Goal: Navigation & Orientation: Understand site structure

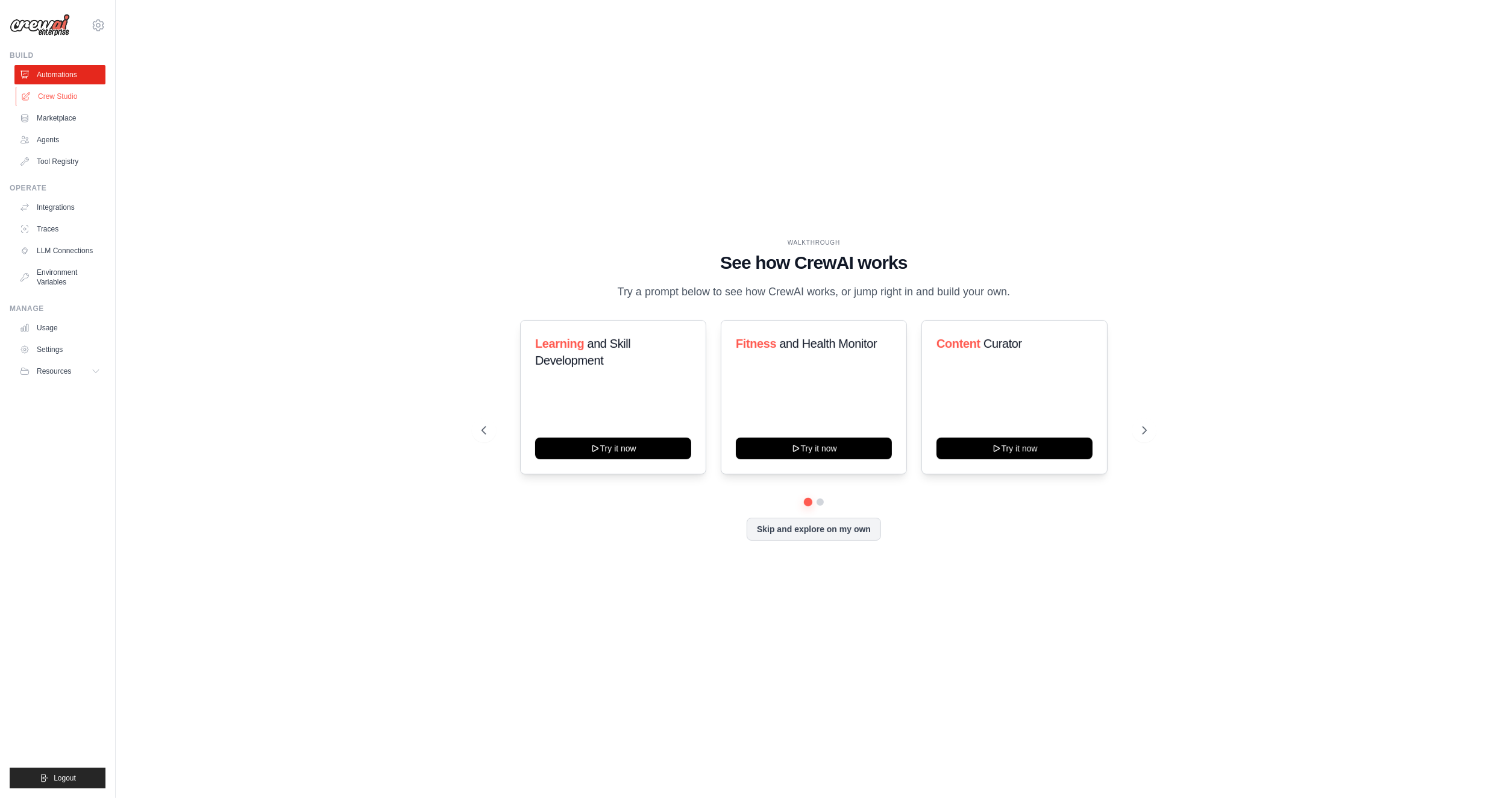
click at [32, 97] on link "Crew Studio" at bounding box center [61, 97] width 91 height 19
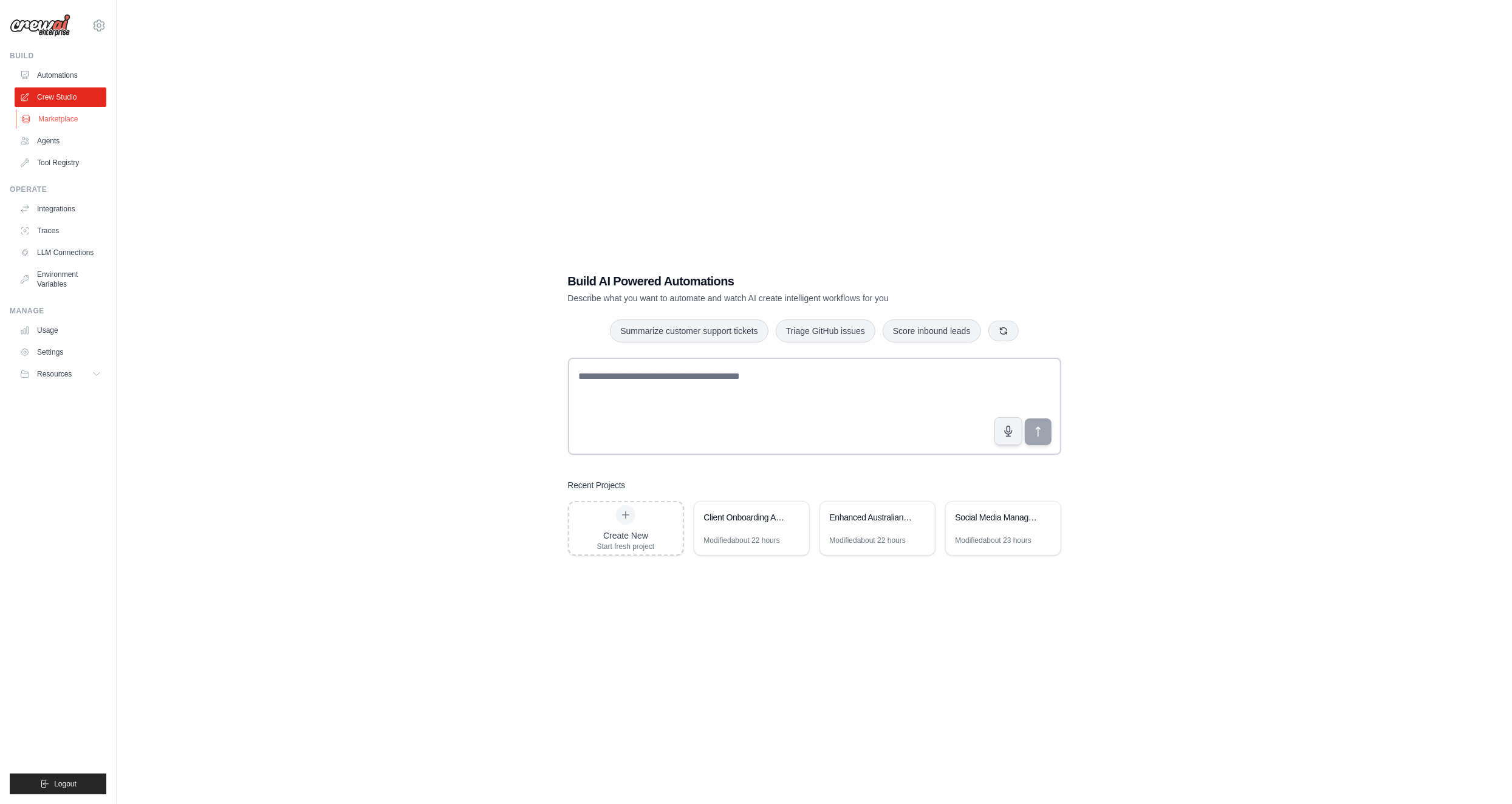
click at [61, 117] on link "Marketplace" at bounding box center [61, 119] width 92 height 19
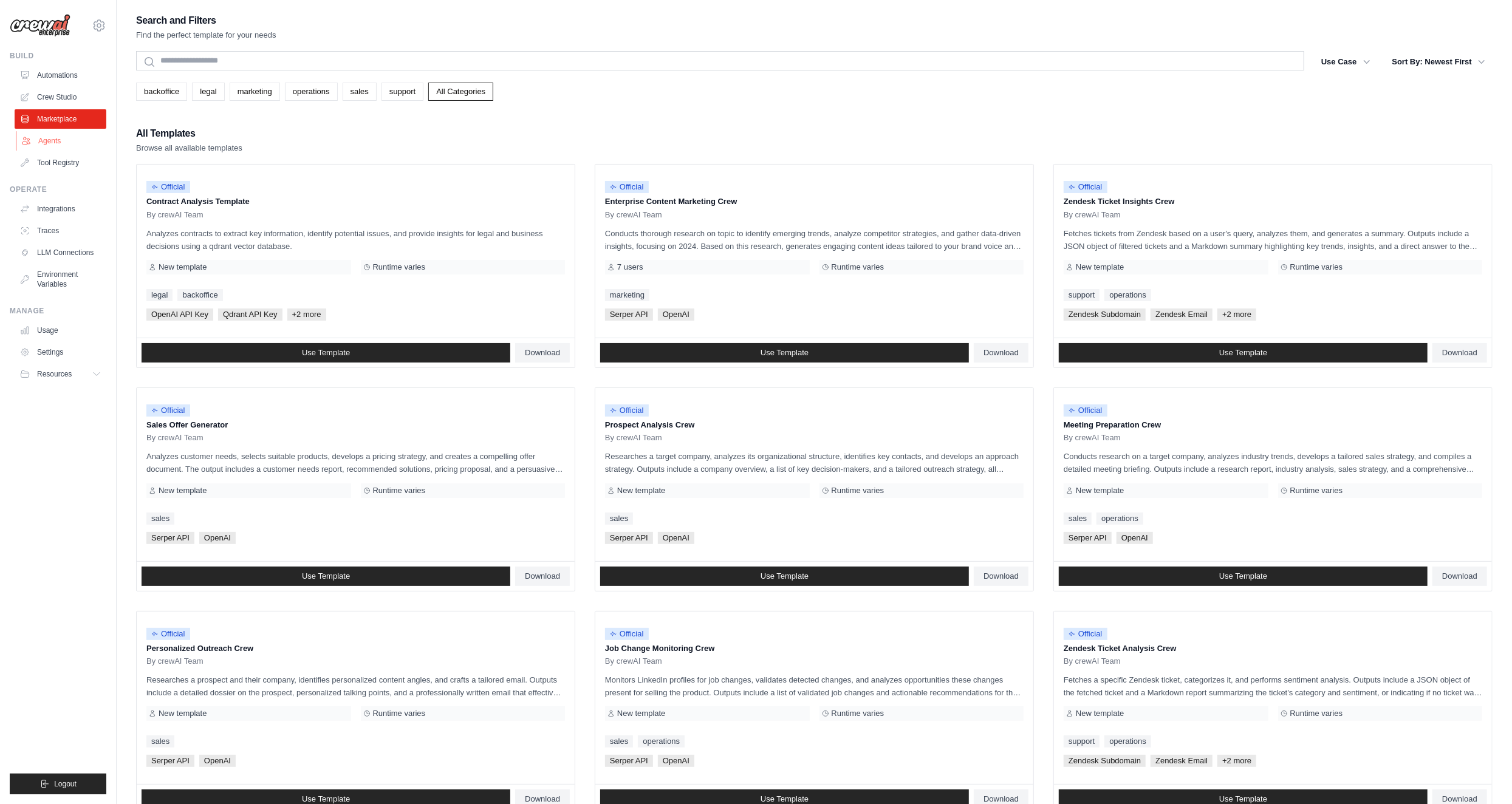
click at [57, 141] on link "Agents" at bounding box center [61, 141] width 92 height 19
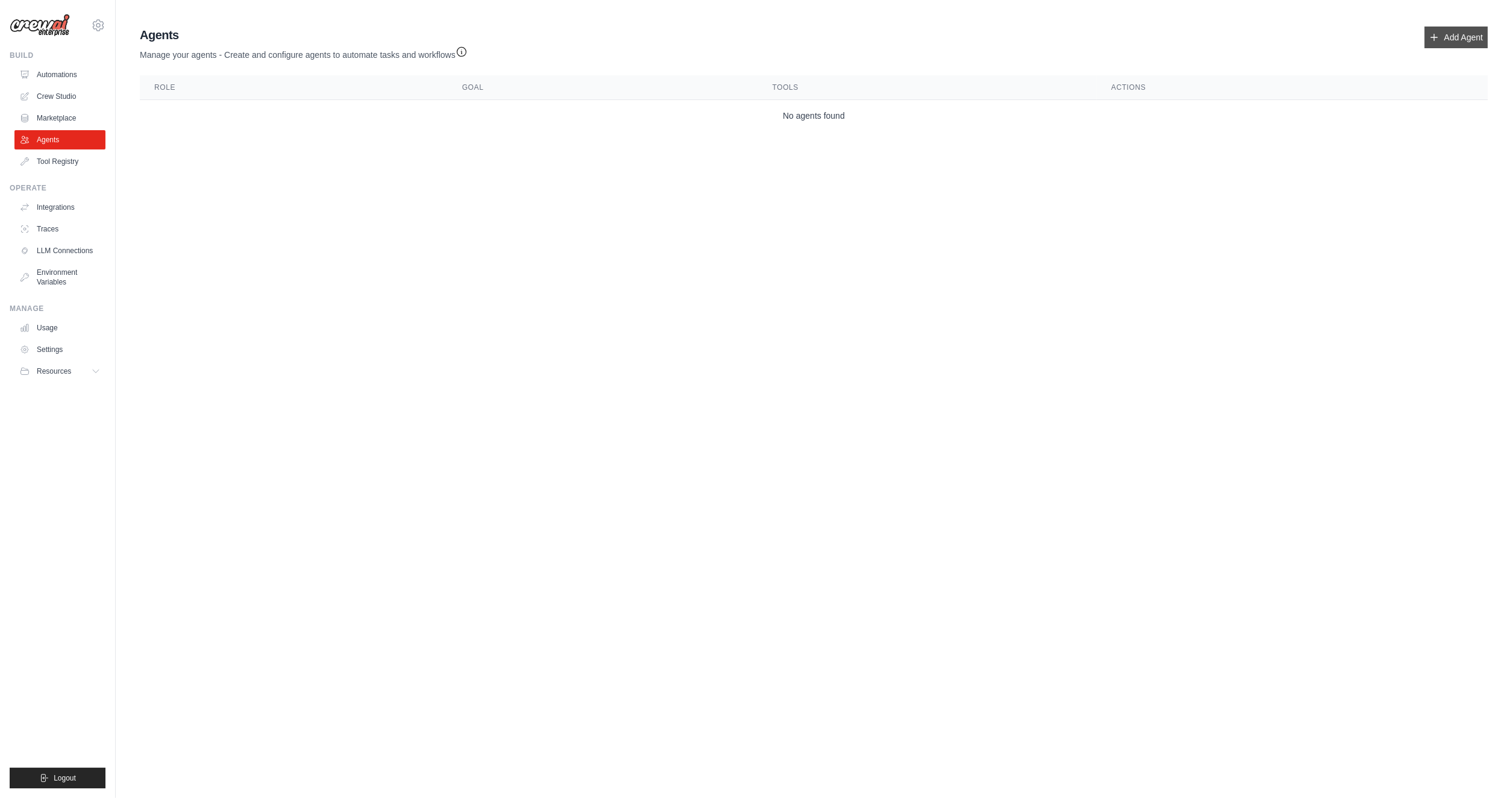
click at [1460, 38] on link "Add Agent" at bounding box center [1457, 37] width 64 height 21
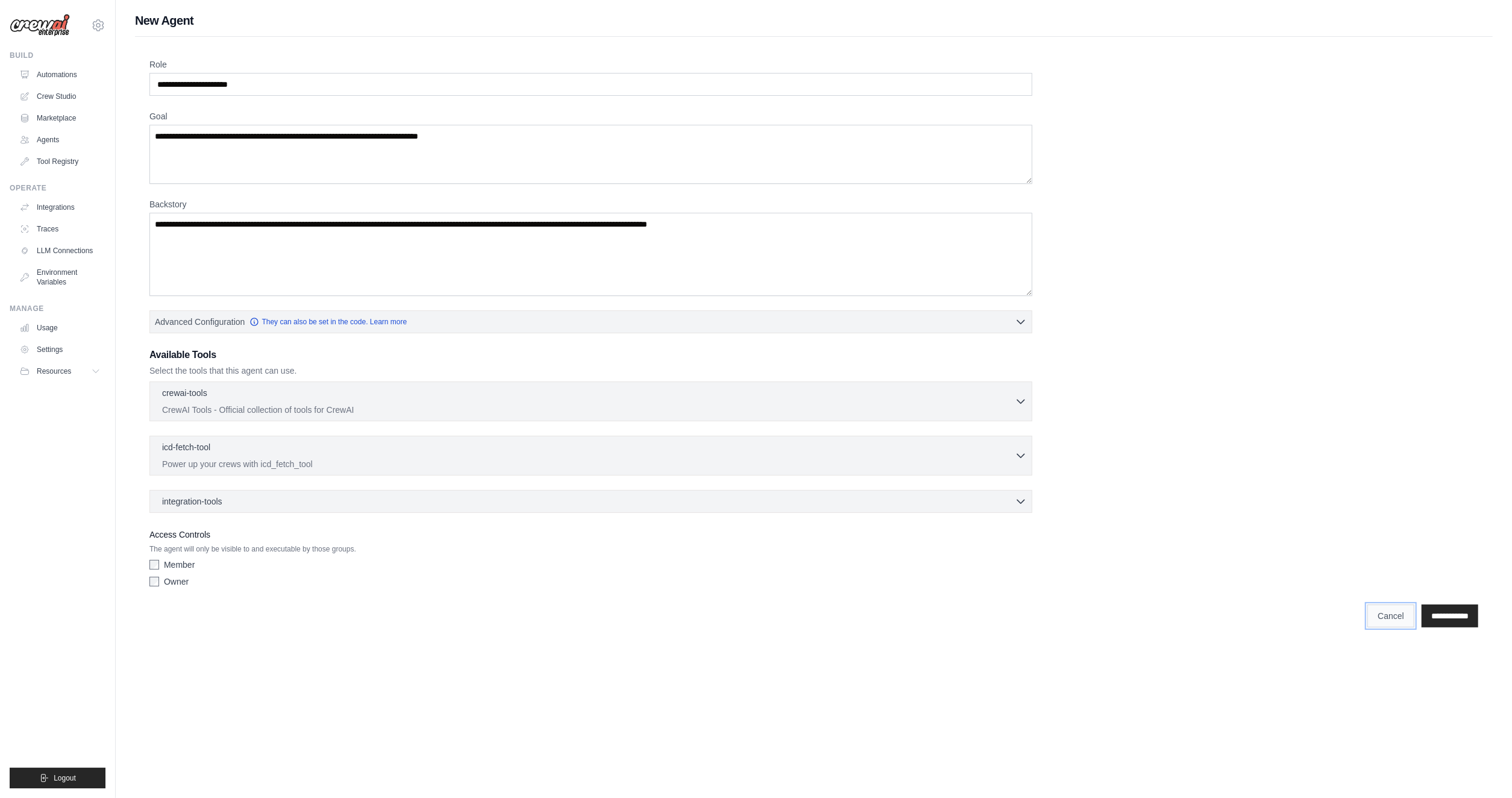
click at [1378, 621] on link "Cancel" at bounding box center [1392, 615] width 47 height 23
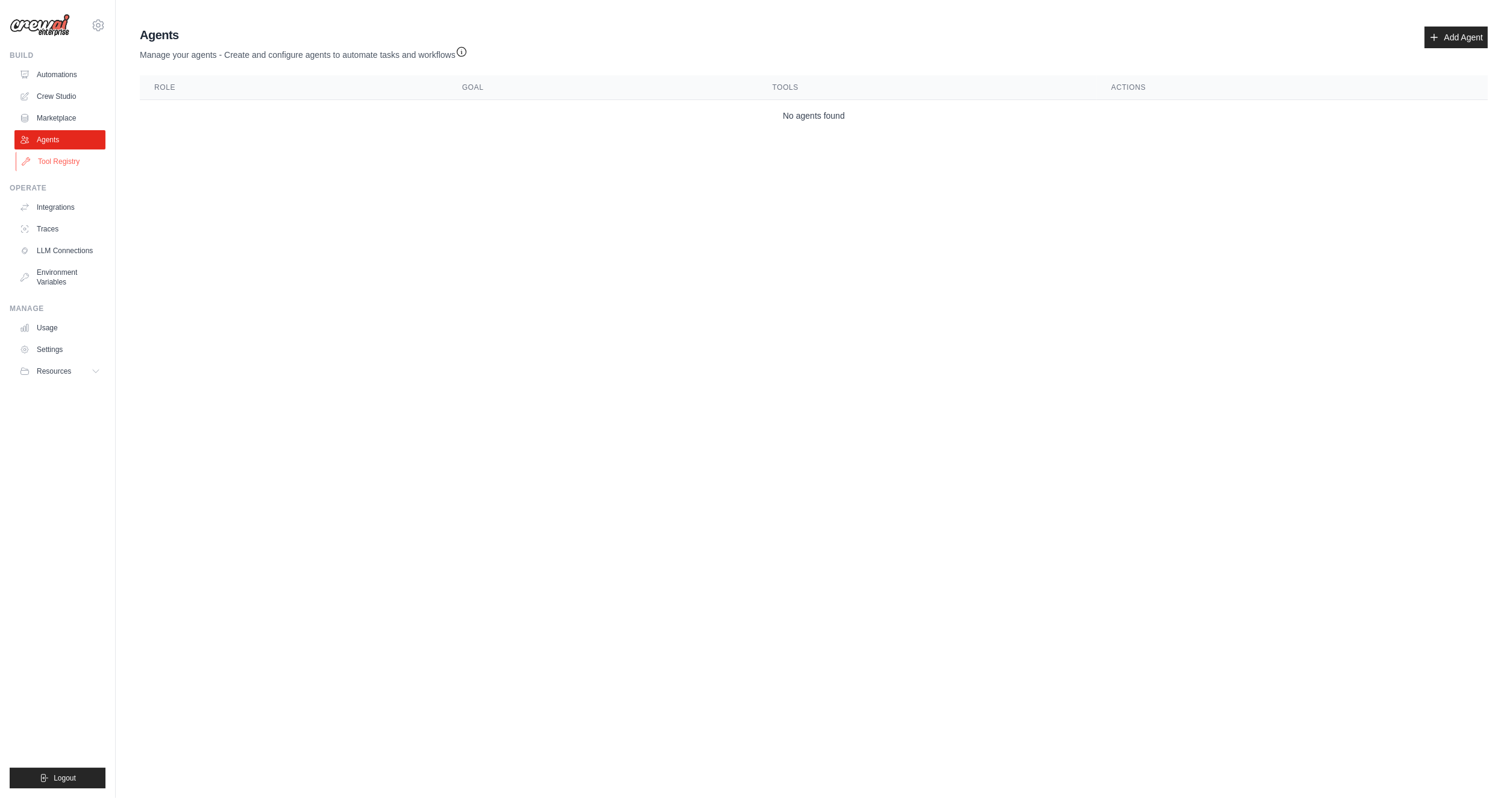
click at [64, 163] on link "Tool Registry" at bounding box center [61, 162] width 91 height 19
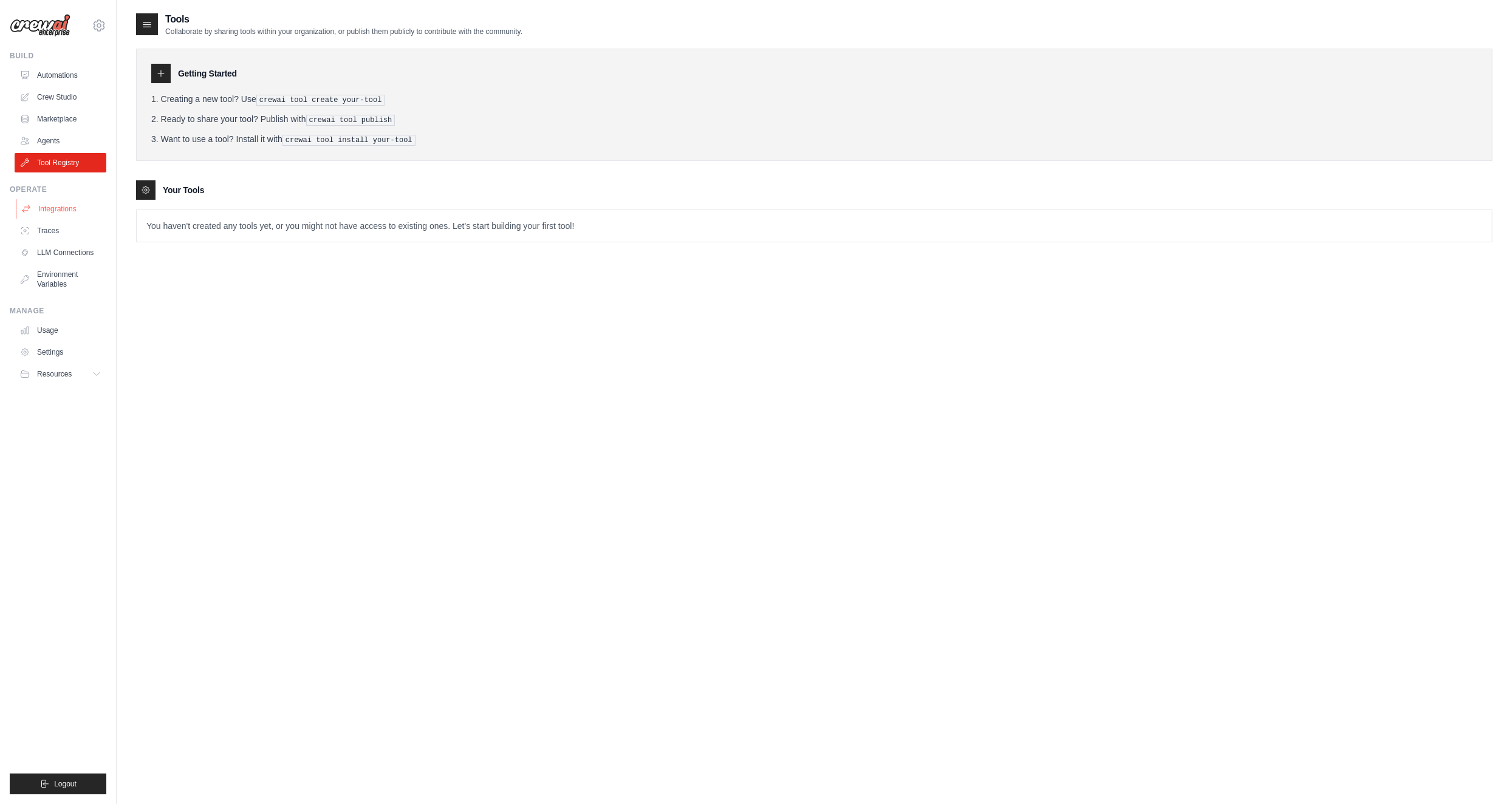
click at [68, 217] on link "Integrations" at bounding box center [61, 209] width 92 height 19
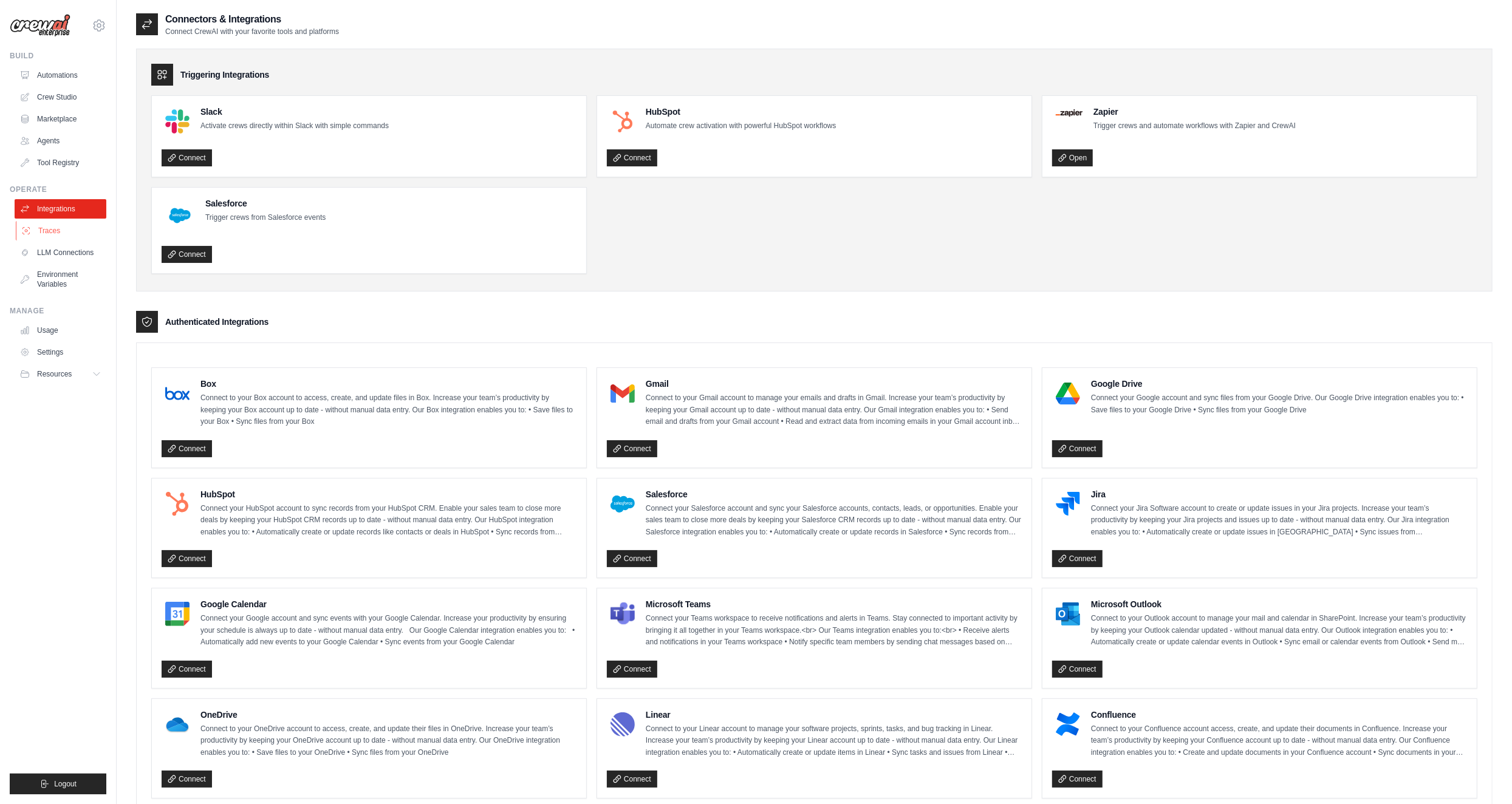
click at [56, 232] on link "Traces" at bounding box center [61, 231] width 92 height 19
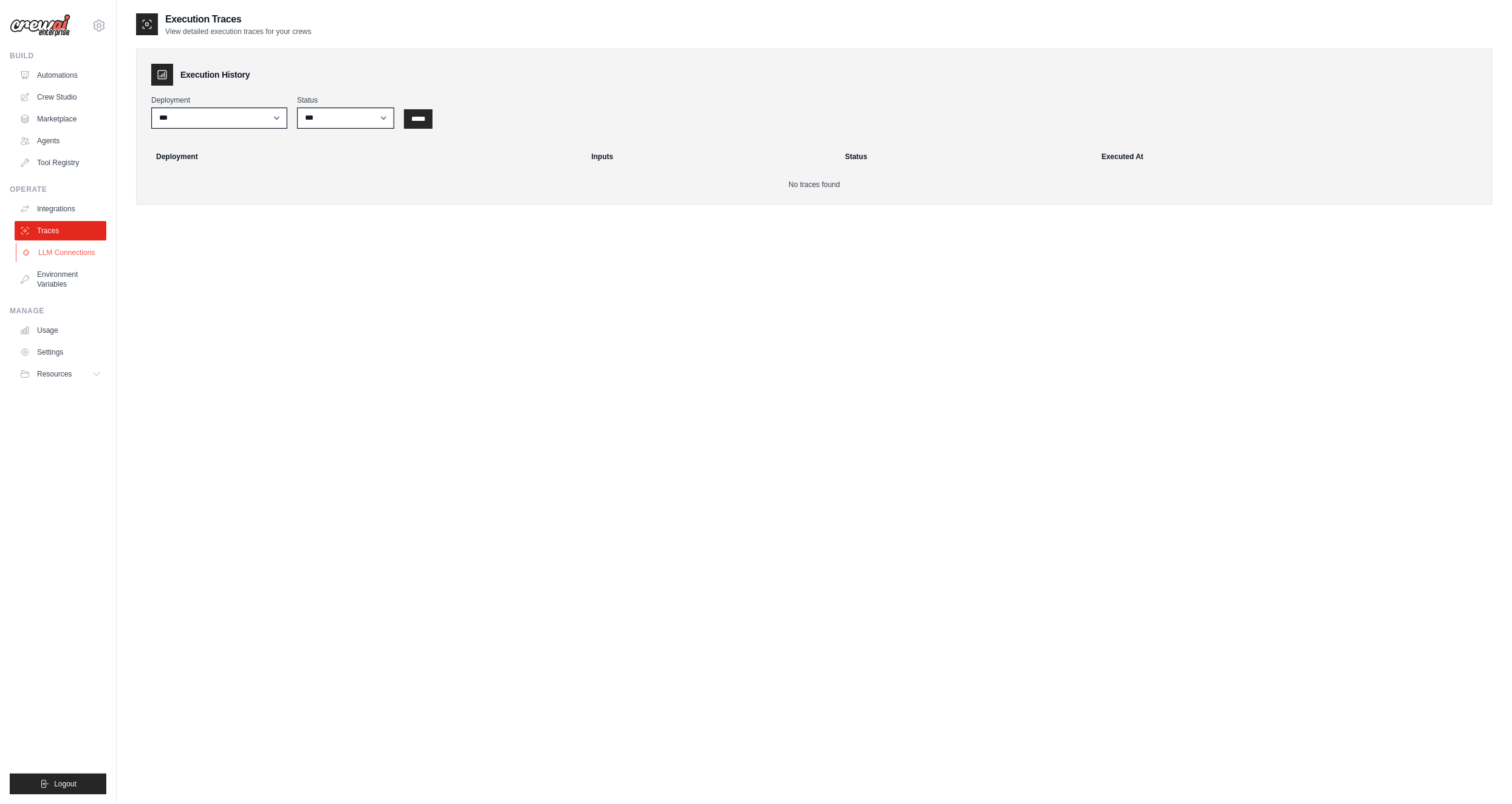
click at [59, 248] on link "LLM Connections" at bounding box center [61, 252] width 92 height 19
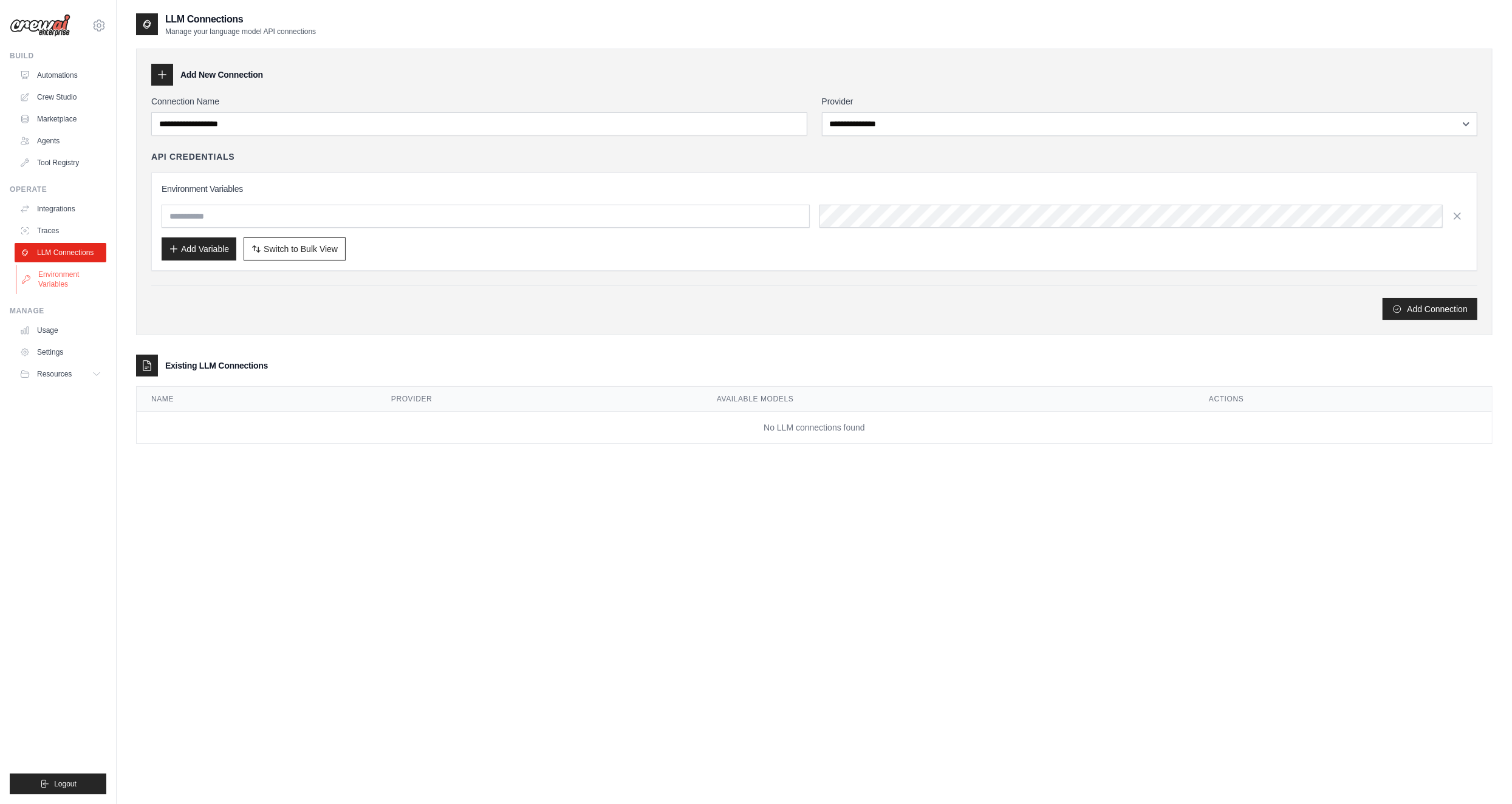
click at [60, 272] on link "Environment Variables" at bounding box center [61, 279] width 92 height 29
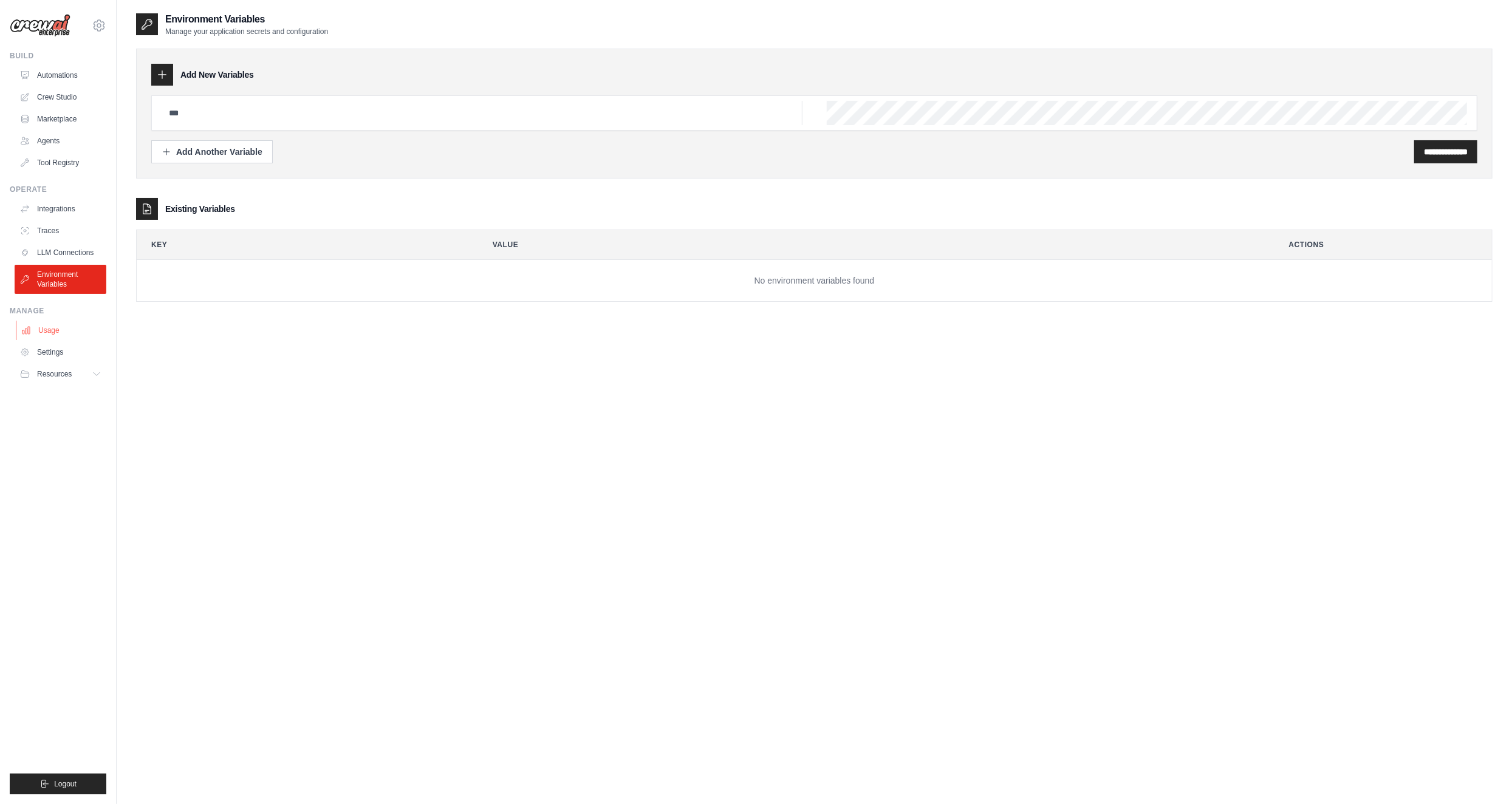
click at [71, 325] on link "Usage" at bounding box center [61, 331] width 92 height 19
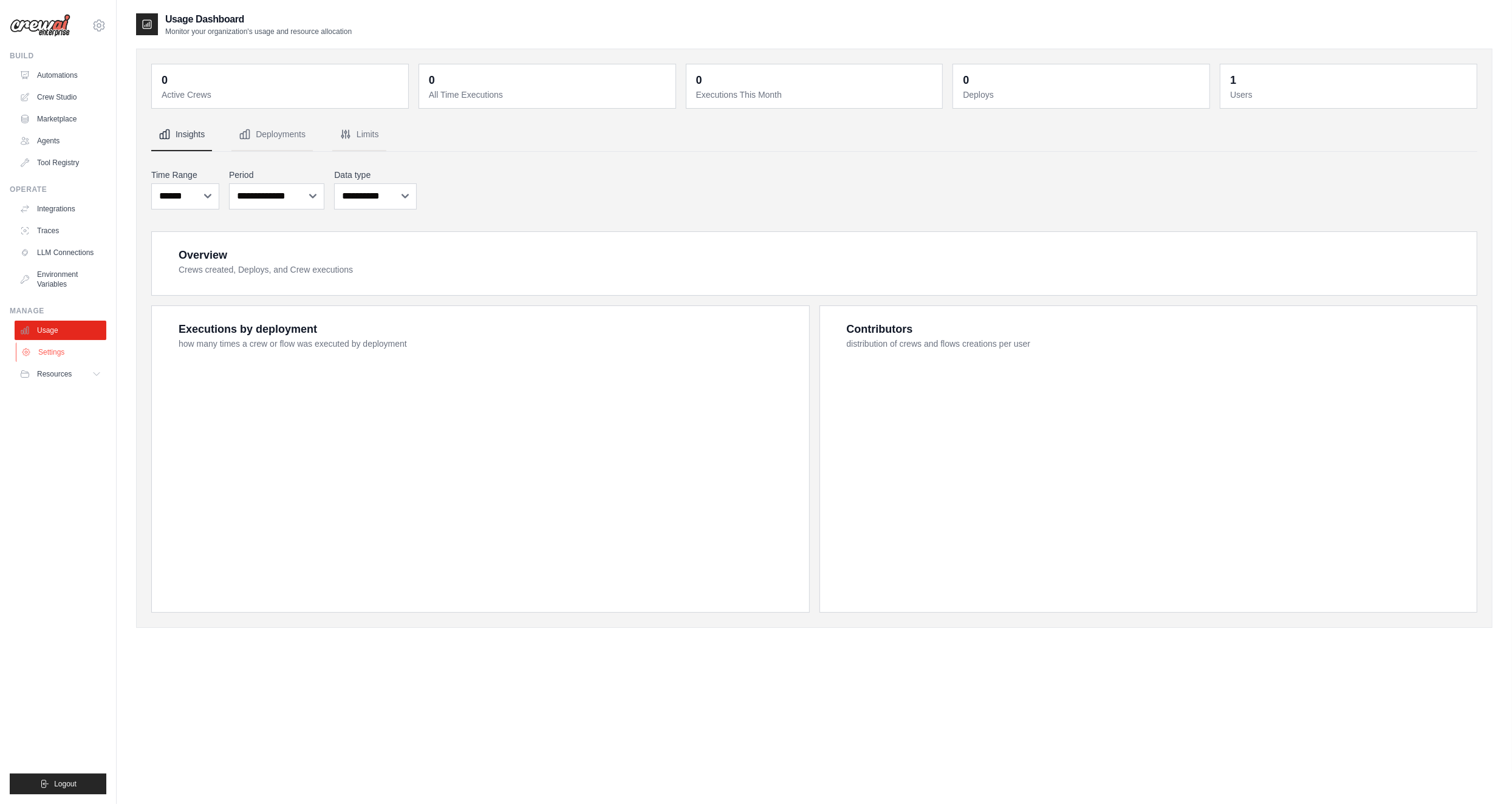
click at [66, 352] on link "Settings" at bounding box center [61, 352] width 92 height 19
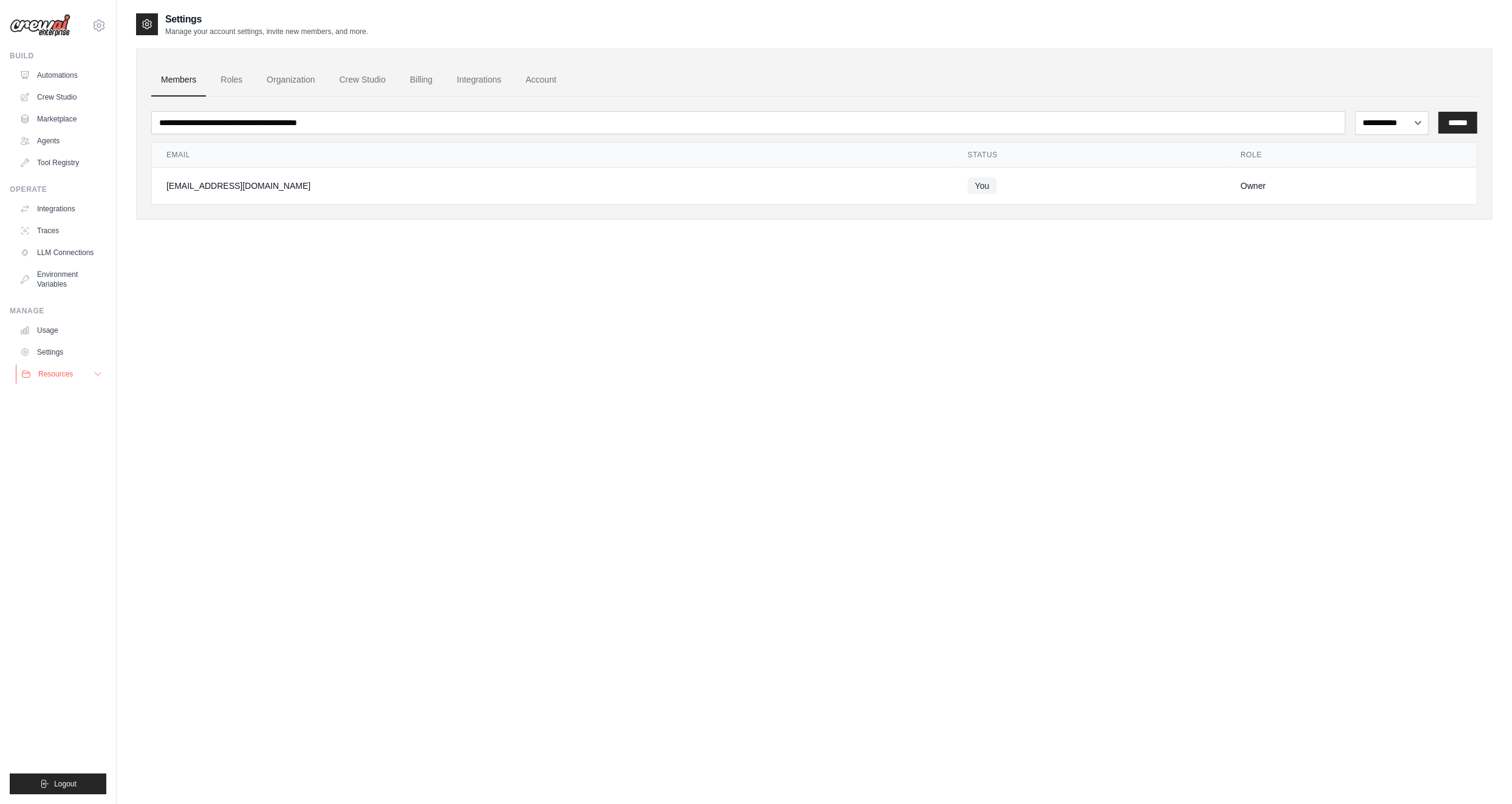
click at [59, 378] on span "Resources" at bounding box center [55, 374] width 35 height 10
click at [71, 95] on link "Crew Studio" at bounding box center [61, 98] width 92 height 19
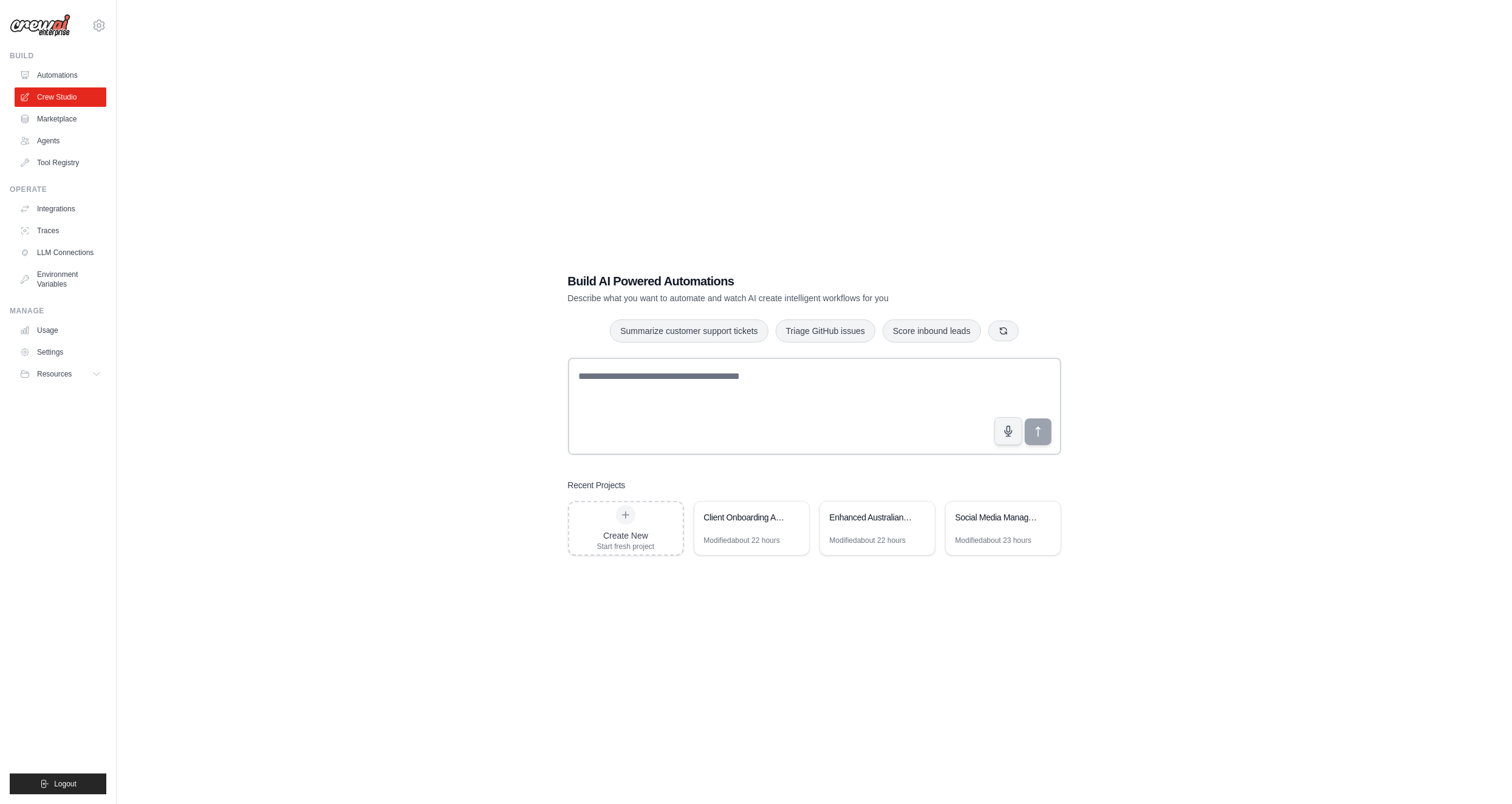
click at [52, 77] on link "Automations" at bounding box center [60, 75] width 92 height 19
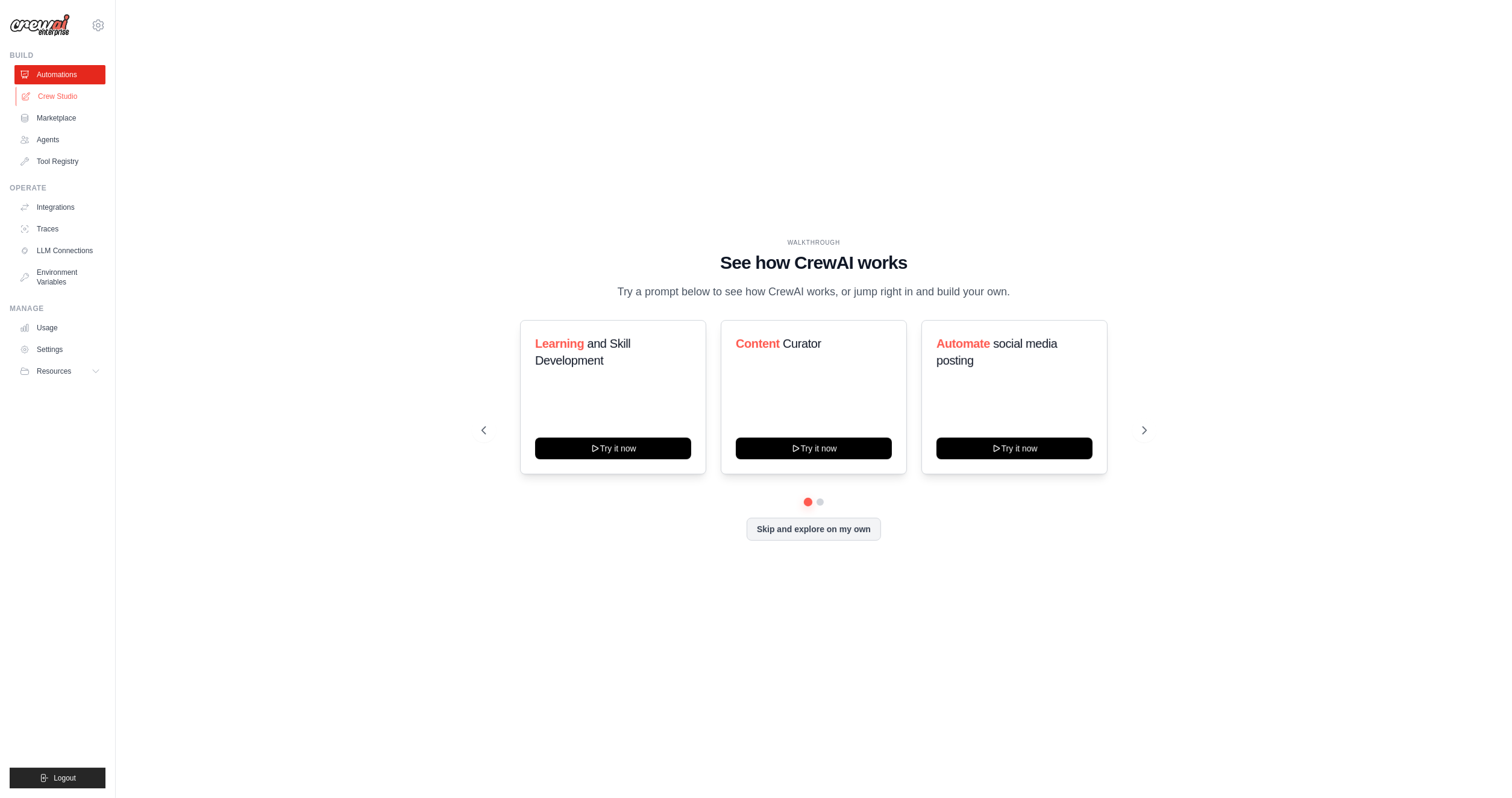
click at [58, 90] on link "Crew Studio" at bounding box center [61, 97] width 91 height 19
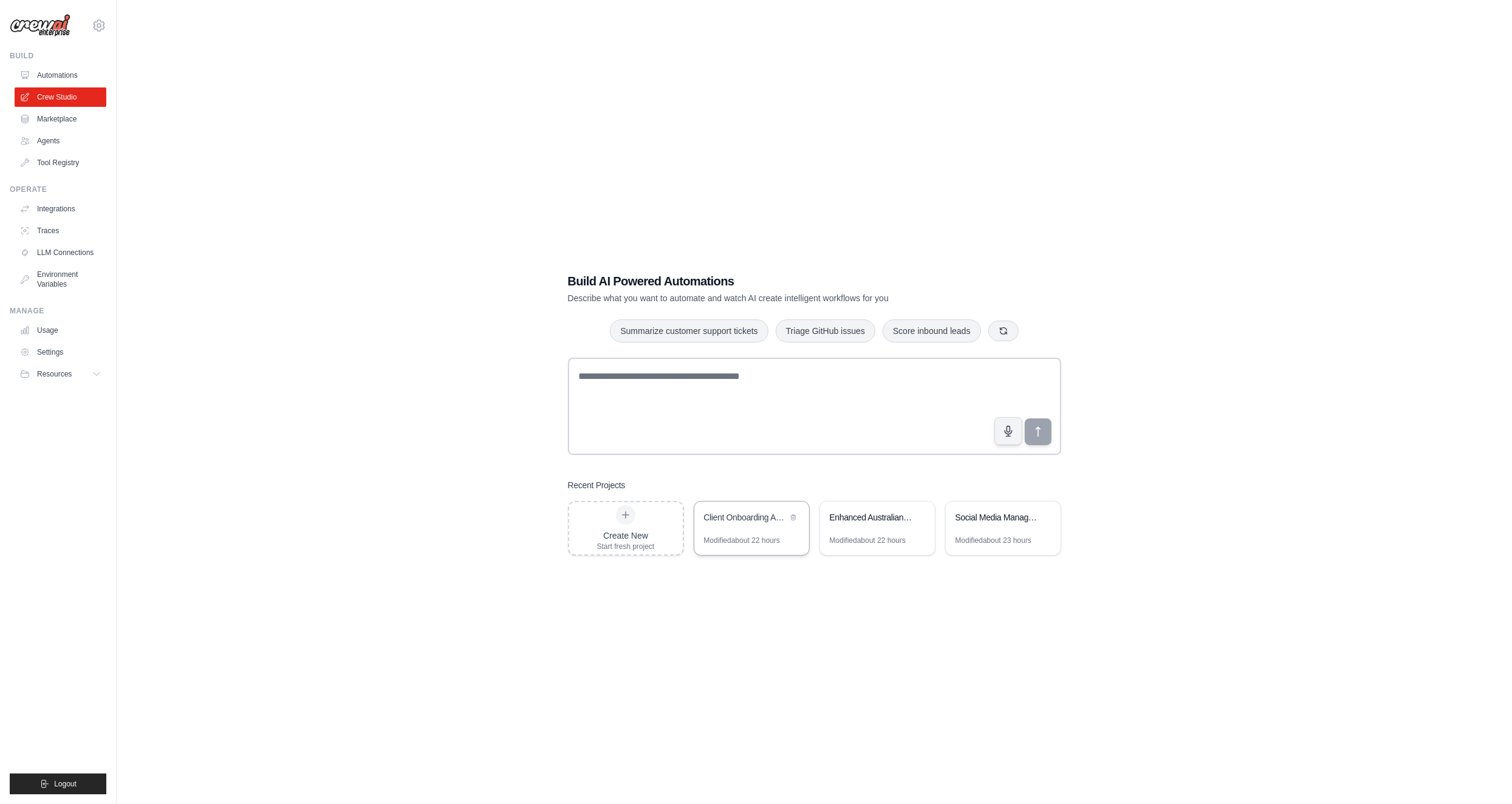
click at [721, 523] on div "Client Onboarding Automation System" at bounding box center [746, 517] width 83 height 12
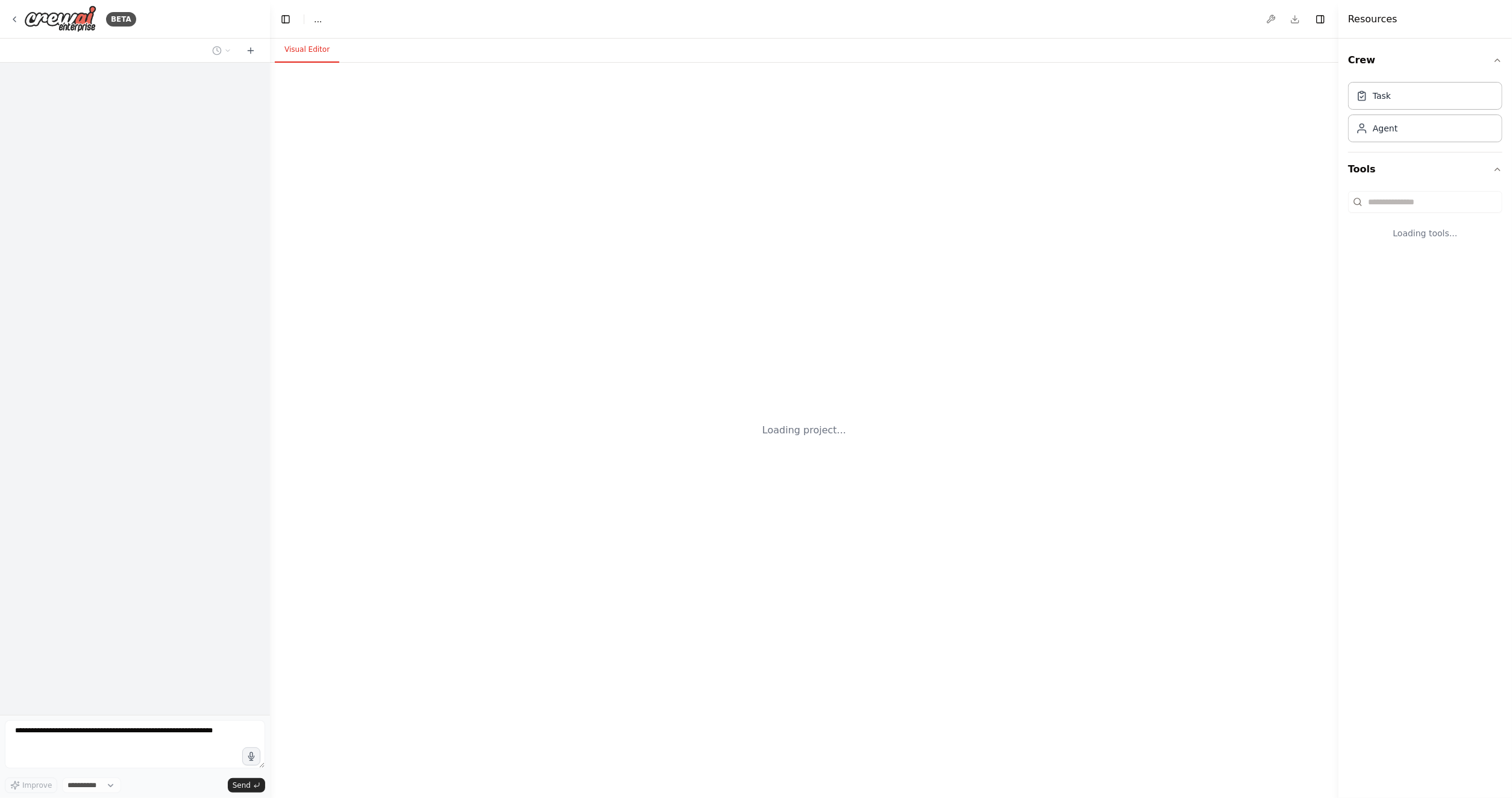
select select "****"
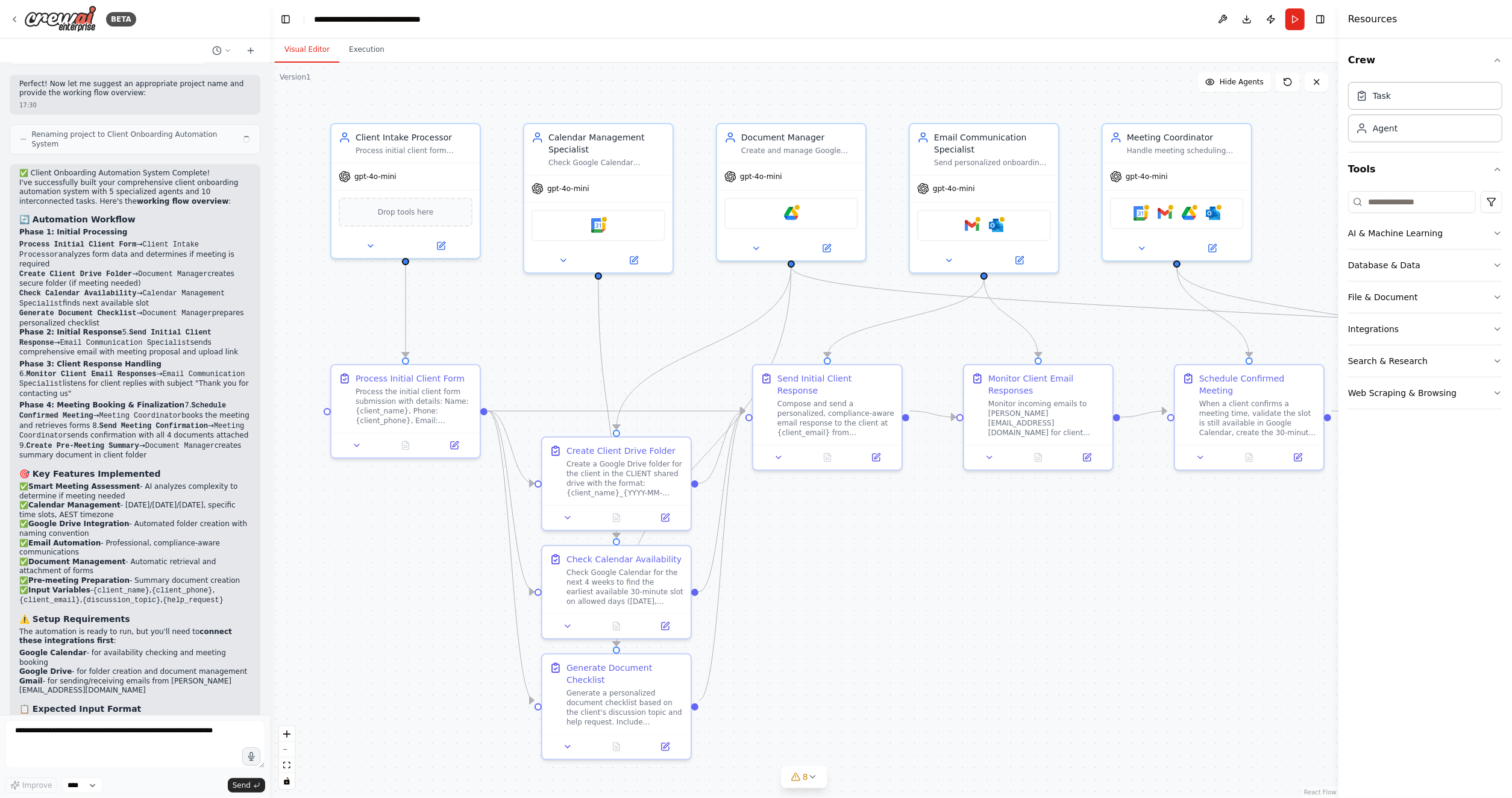
scroll to position [3618, 0]
click at [601, 221] on img at bounding box center [599, 223] width 15 height 15
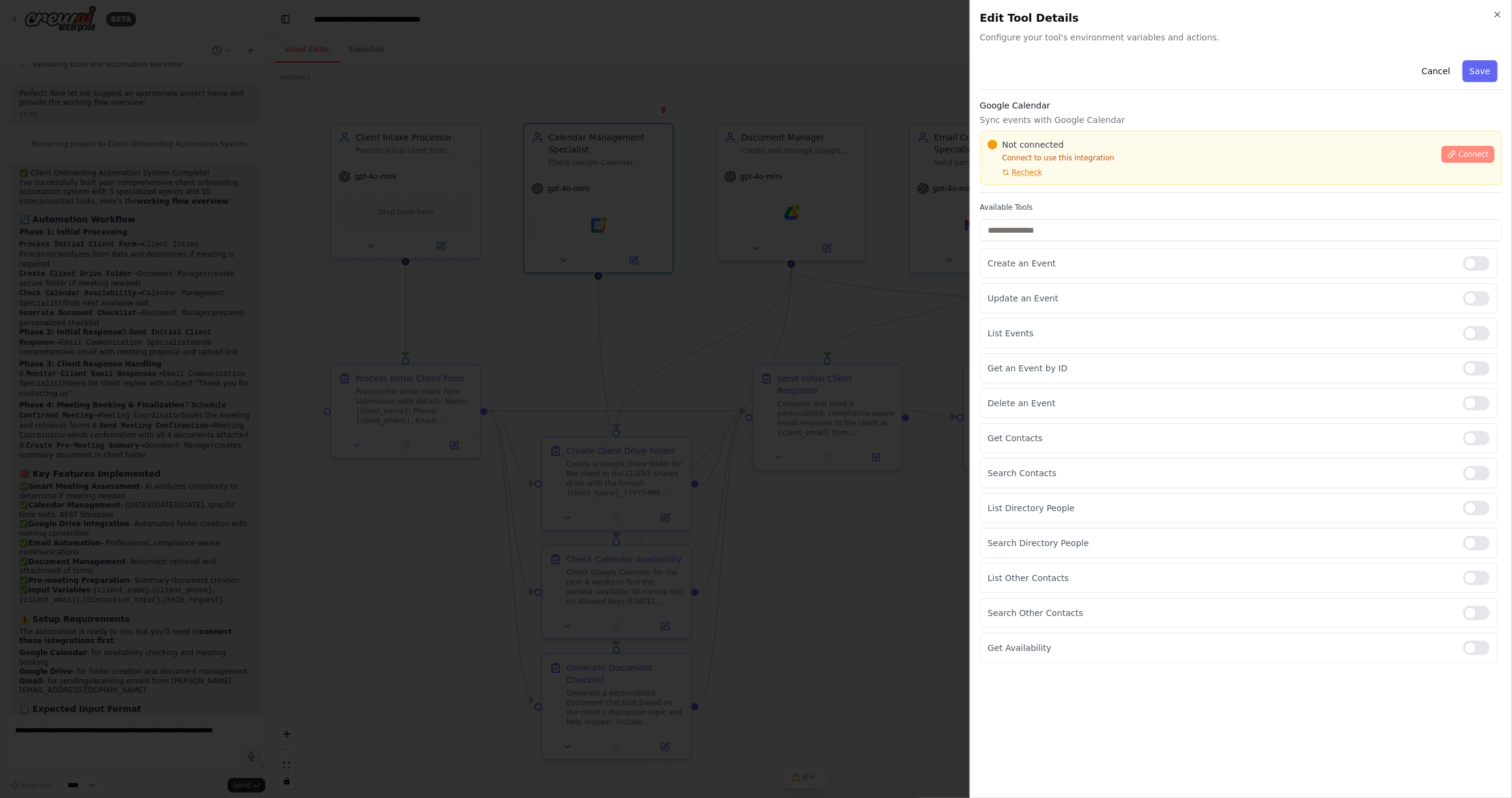
click at [1488, 152] on span "Connect" at bounding box center [1474, 154] width 30 height 10
click at [869, 299] on div at bounding box center [756, 399] width 1512 height 798
